Goal: Task Accomplishment & Management: Use online tool/utility

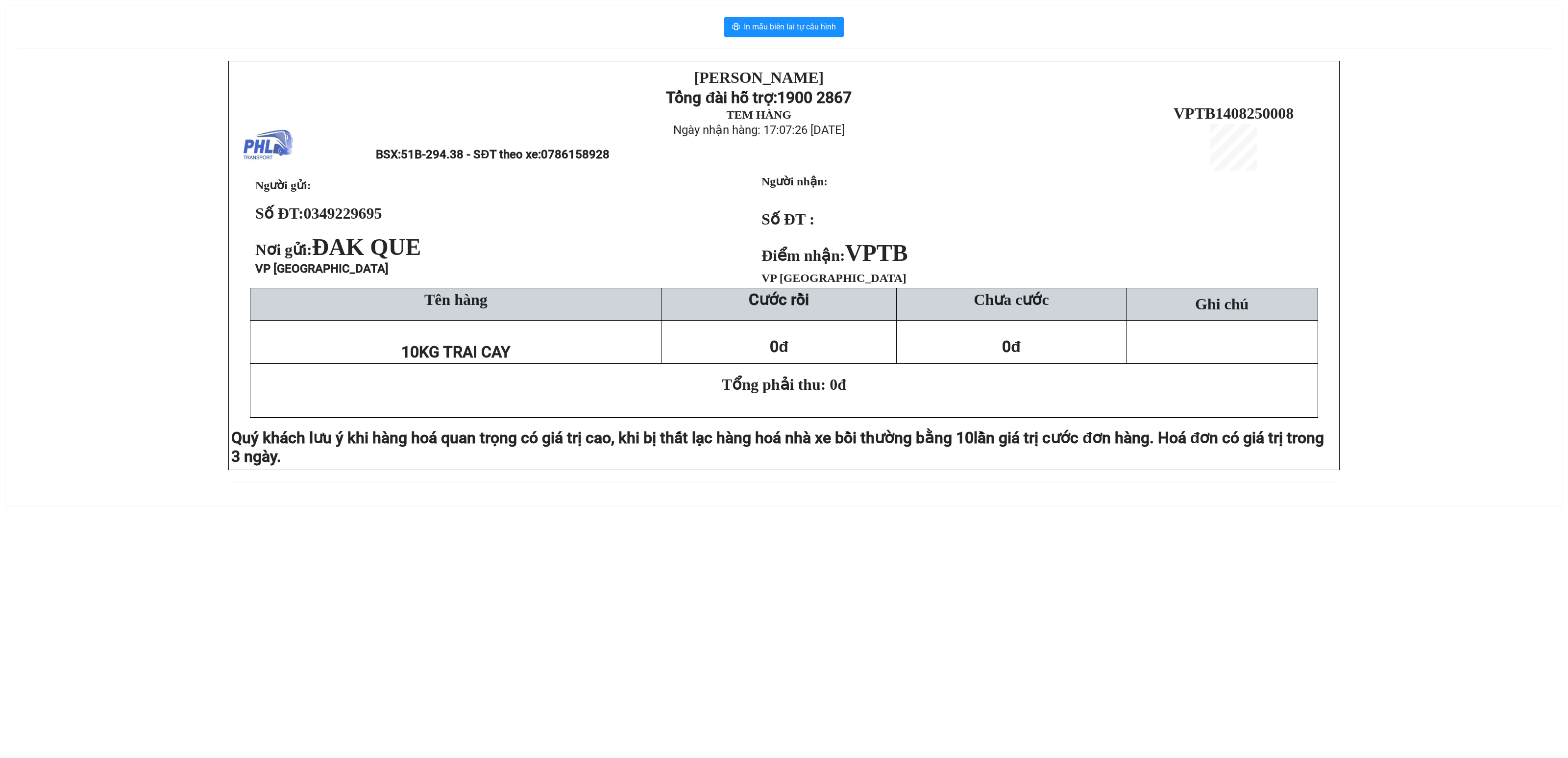
drag, startPoint x: 0, startPoint y: 332, endPoint x: 60, endPoint y: 295, distance: 70.5
click at [0, 332] on div "In mẫu biên lai tự cấu hình [PERSON_NAME] Tổng đài hỗ trợ: 1900 2867 TEM HÀNG N…" at bounding box center [784, 250] width 1568 height 523
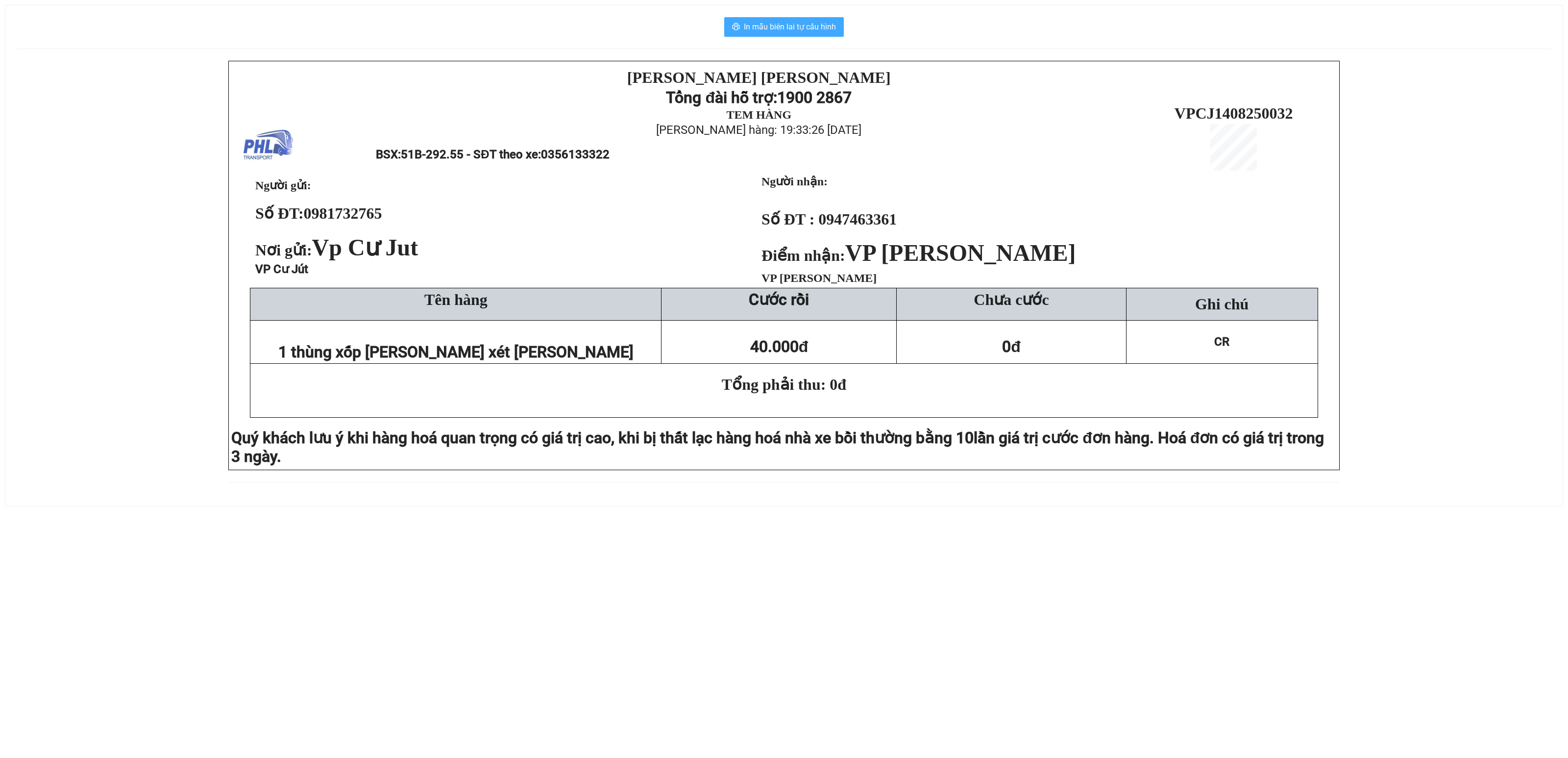
click at [800, 32] on span "In mẫu biên lai tự cấu hình" at bounding box center [789, 27] width 92 height 12
